Goal: Task Accomplishment & Management: Use online tool/utility

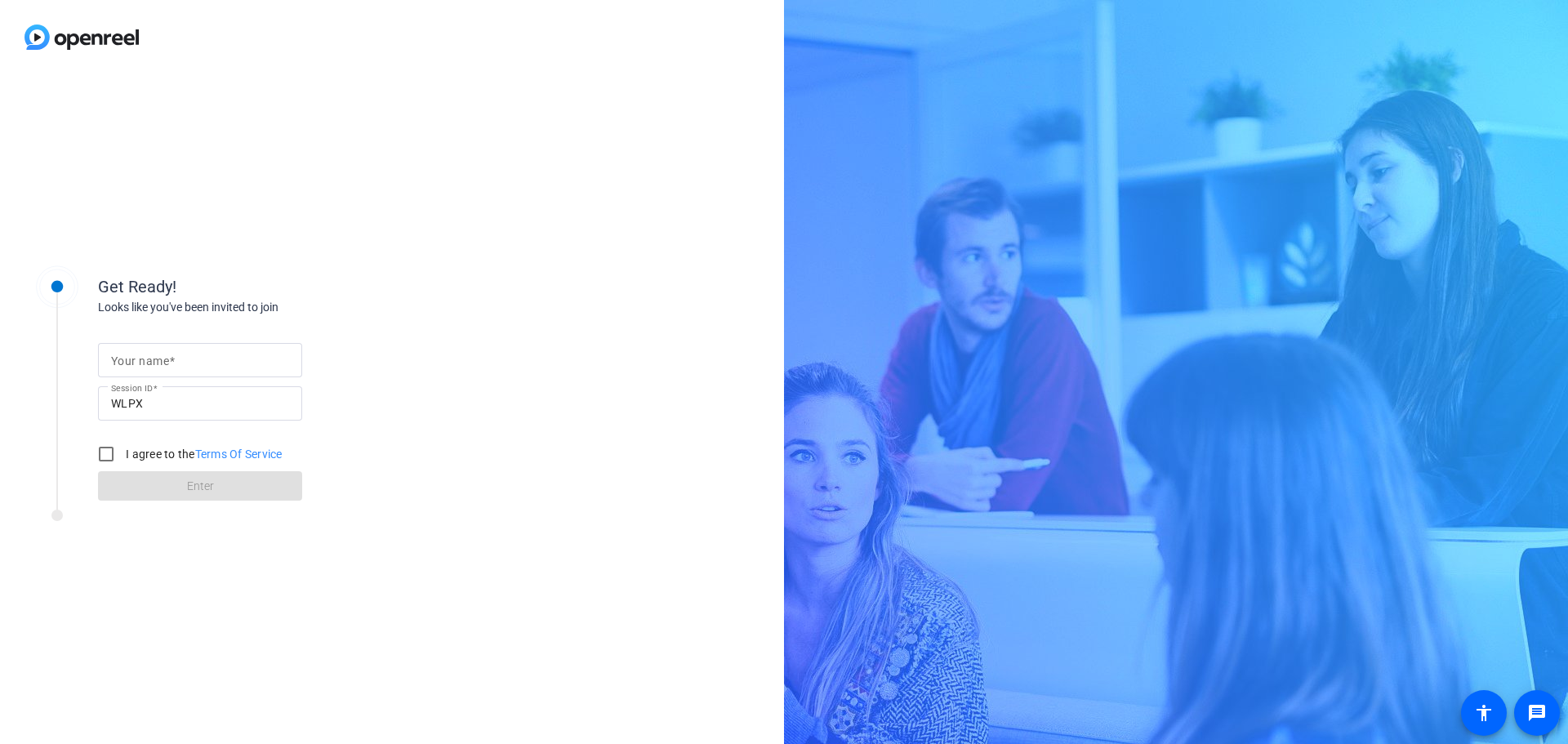
click at [231, 349] on div at bounding box center [201, 360] width 178 height 34
type input "[PERSON_NAME]"
click at [102, 446] on input "I agree to the Terms Of Service" at bounding box center [106, 454] width 33 height 33
checkbox input "true"
click at [192, 490] on span "Enter" at bounding box center [201, 486] width 27 height 17
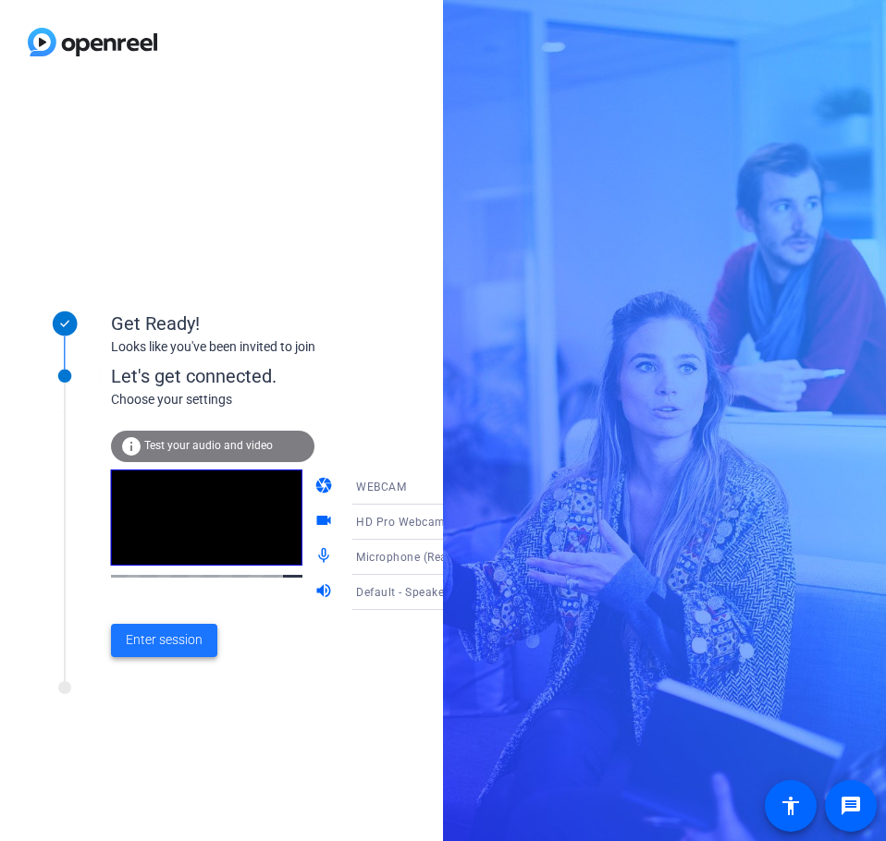
click at [195, 632] on span "Enter session" at bounding box center [164, 640] width 77 height 19
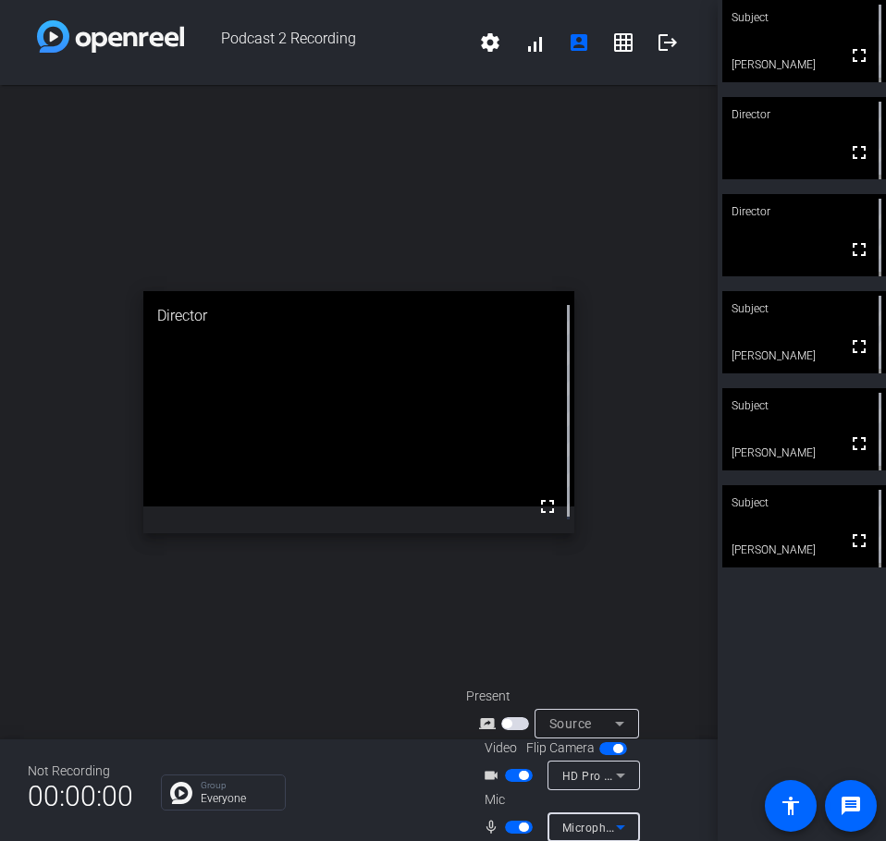
click at [620, 822] on icon at bounding box center [620, 827] width 22 height 22
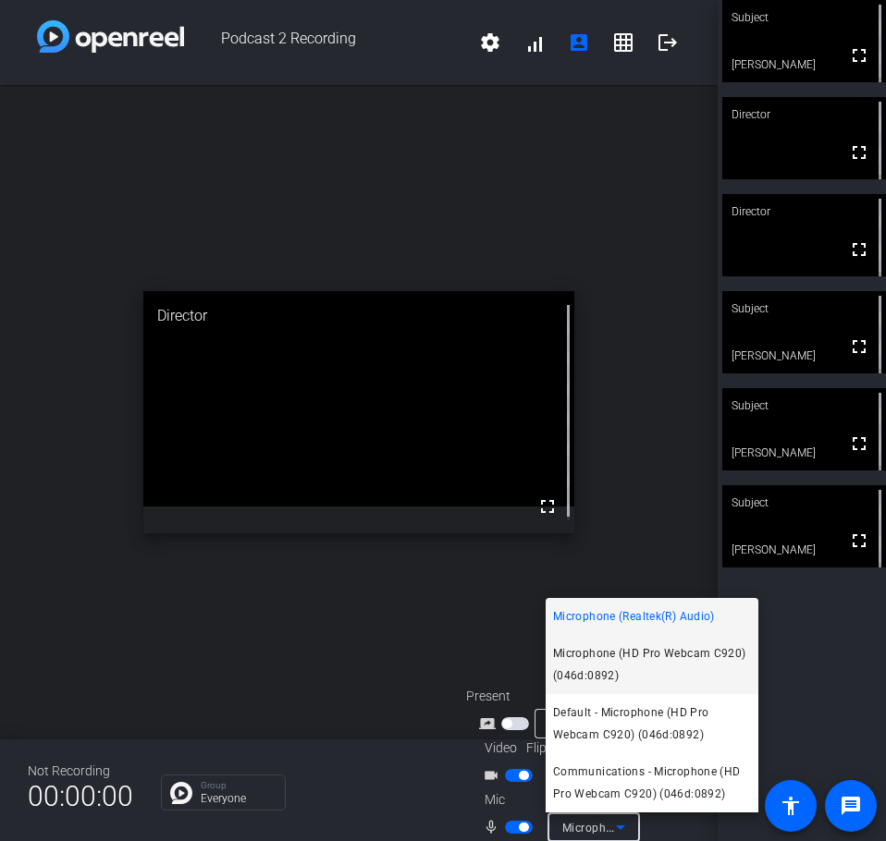
click at [685, 656] on span "Microphone (HD Pro Webcam C920) (046d:0892)" at bounding box center [652, 665] width 198 height 44
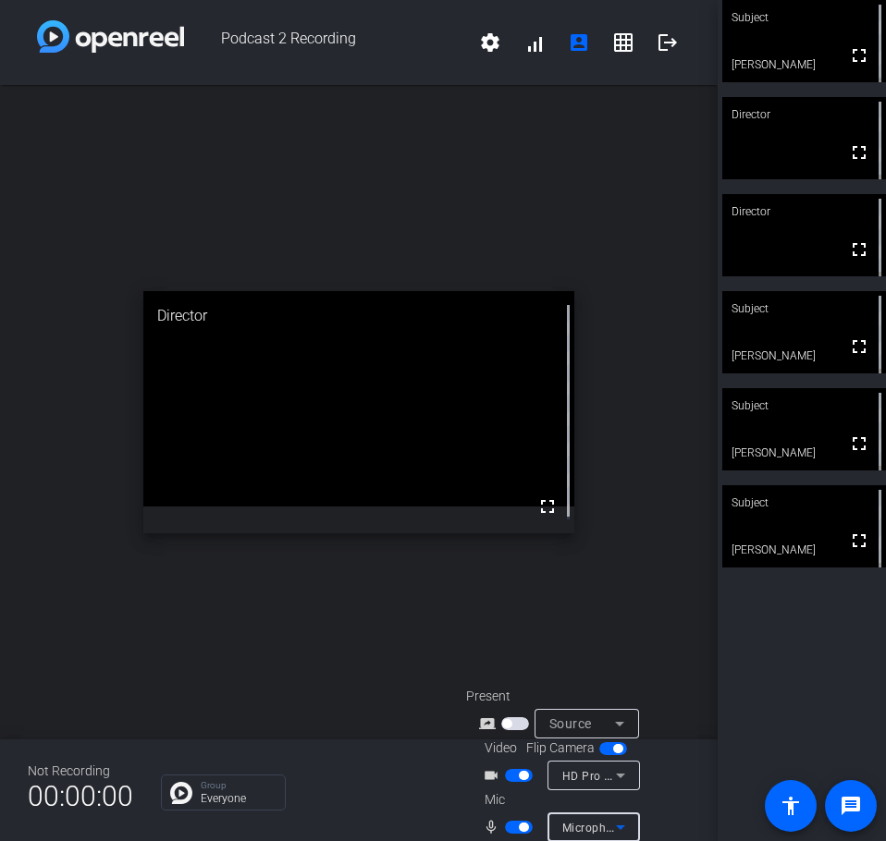
click at [625, 823] on icon at bounding box center [620, 827] width 22 height 22
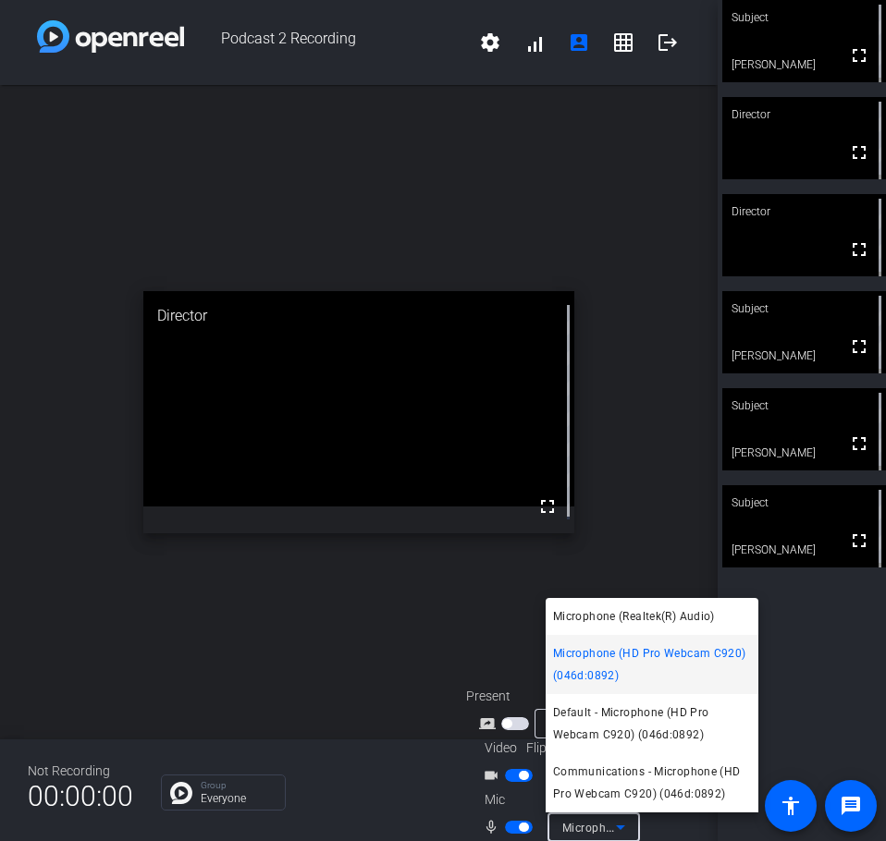
click at [407, 631] on div at bounding box center [443, 420] width 886 height 841
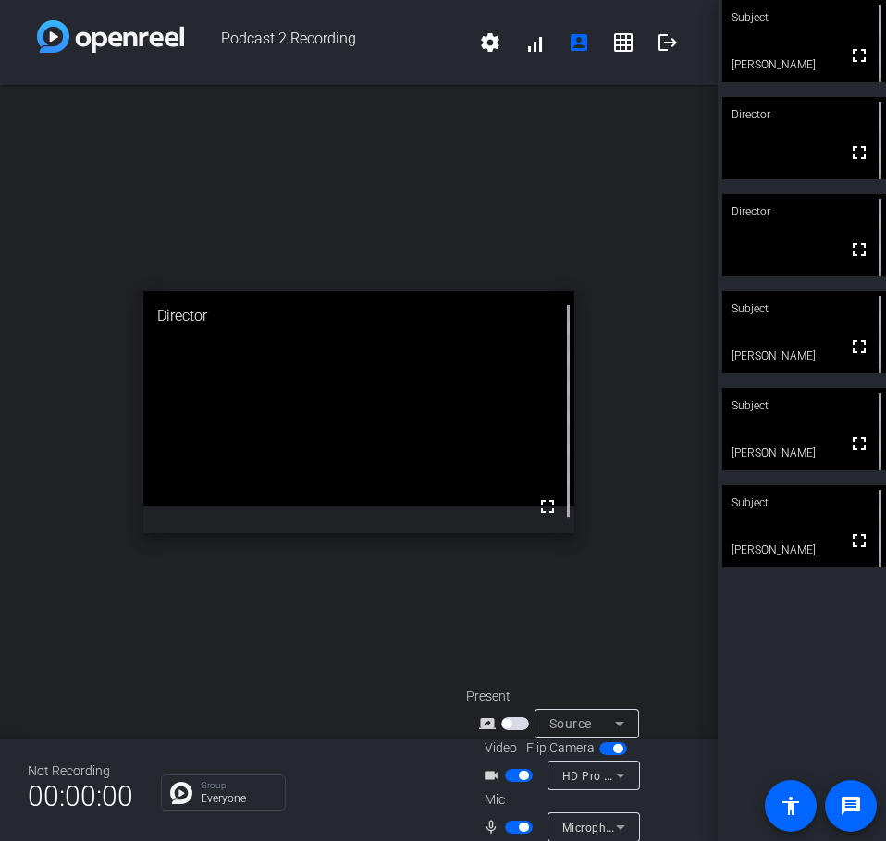
click at [624, 777] on icon at bounding box center [620, 776] width 22 height 22
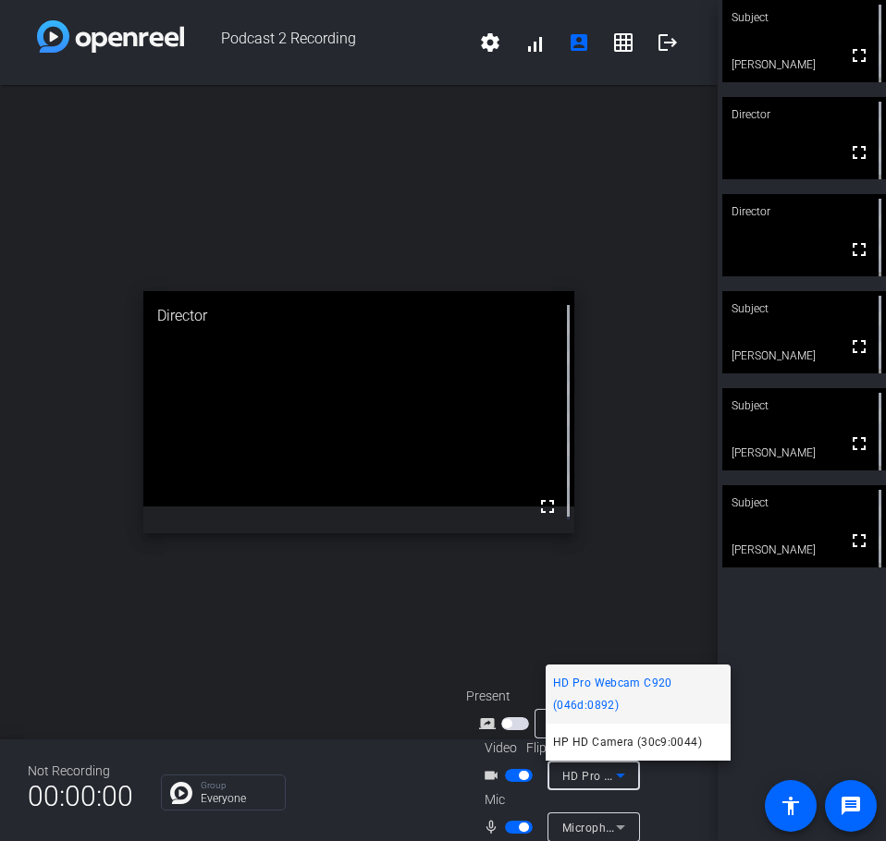
click at [424, 651] on div at bounding box center [443, 420] width 886 height 841
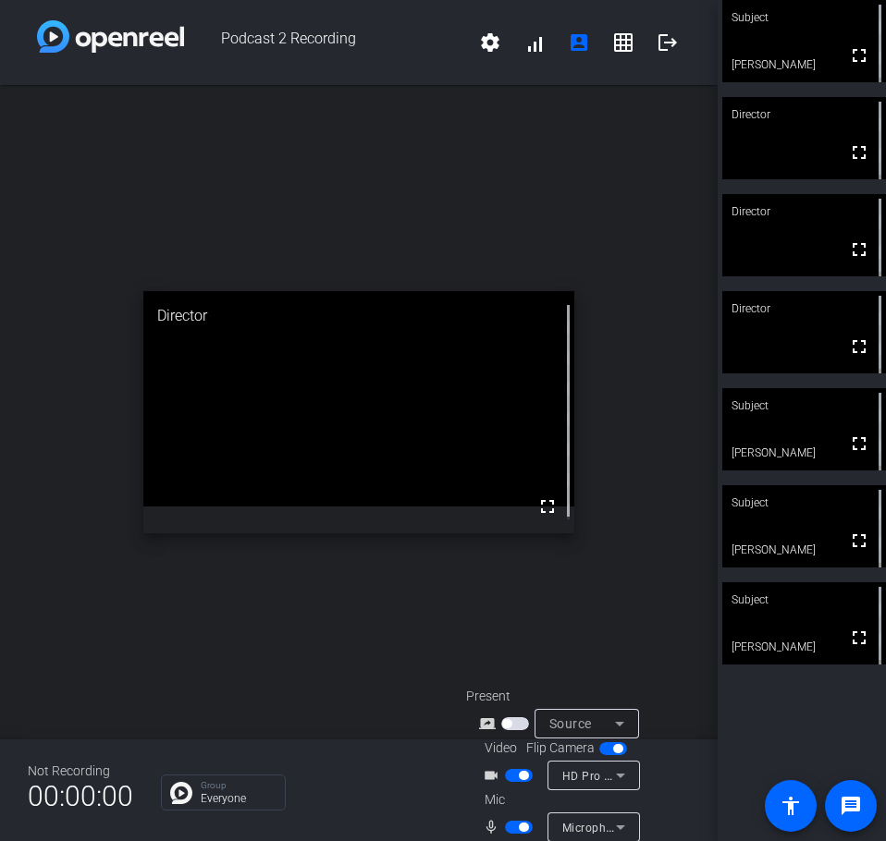
click at [622, 818] on icon at bounding box center [620, 827] width 22 height 22
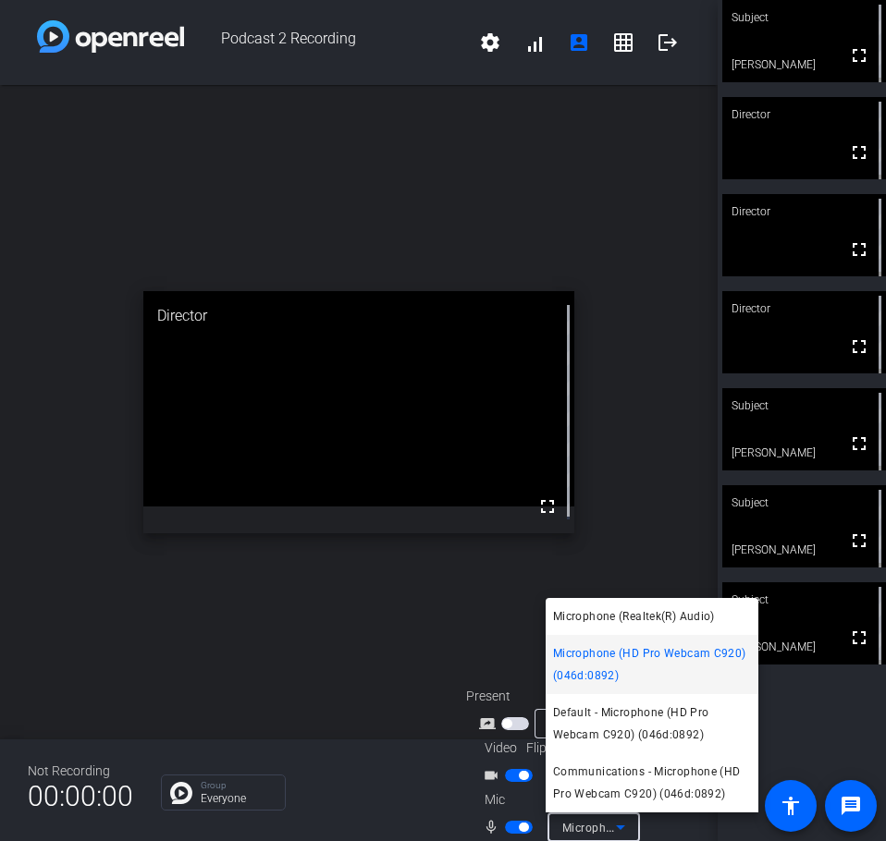
click at [622, 818] on div at bounding box center [443, 420] width 886 height 841
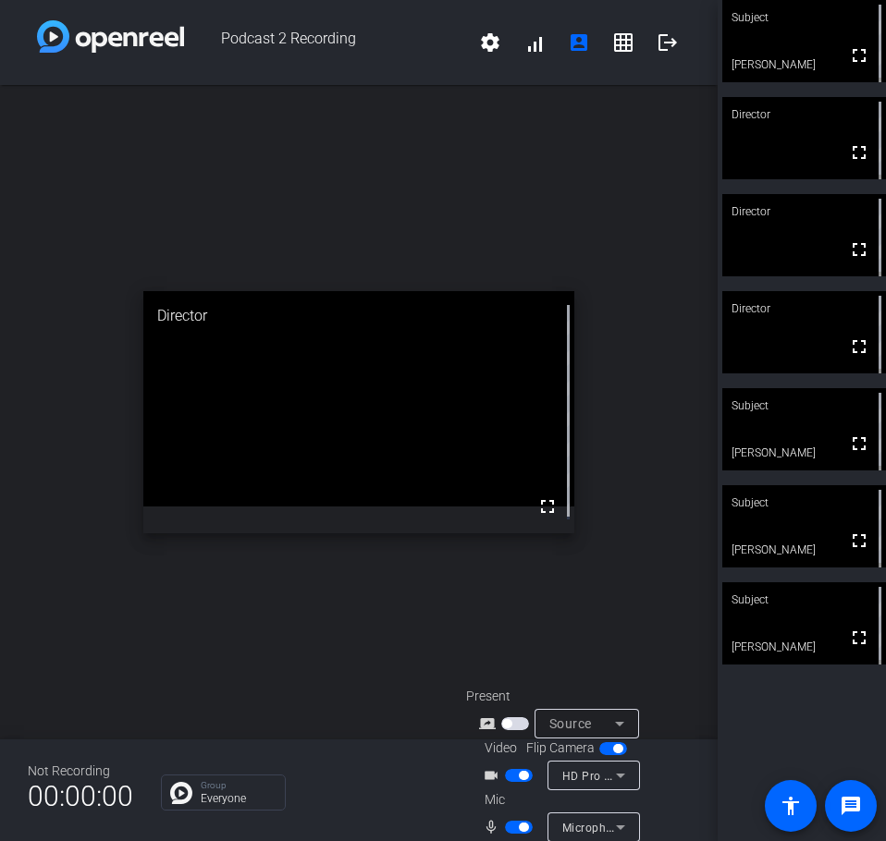
click at [462, 620] on div "open_in_new Director fullscreen" at bounding box center [359, 412] width 718 height 655
